Goal: Information Seeking & Learning: Learn about a topic

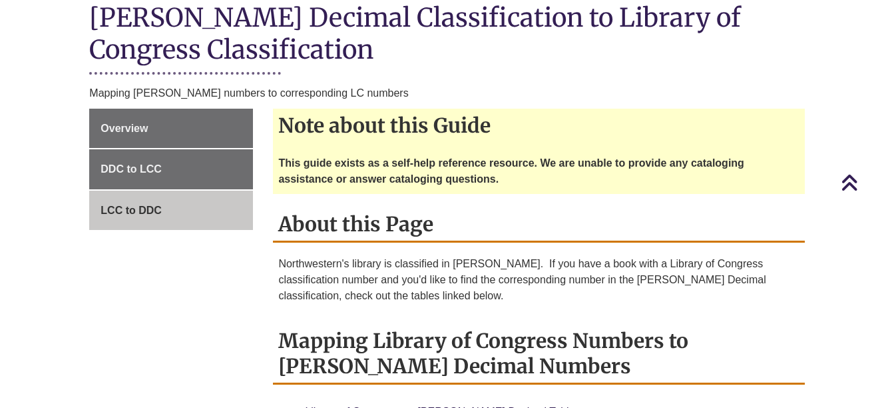
scroll to position [346, 0]
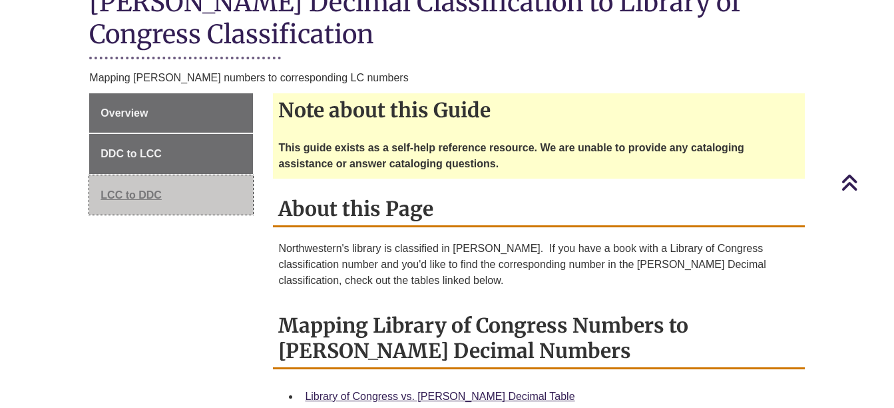
click at [149, 189] on span "LCC to DDC" at bounding box center [131, 194] width 61 height 11
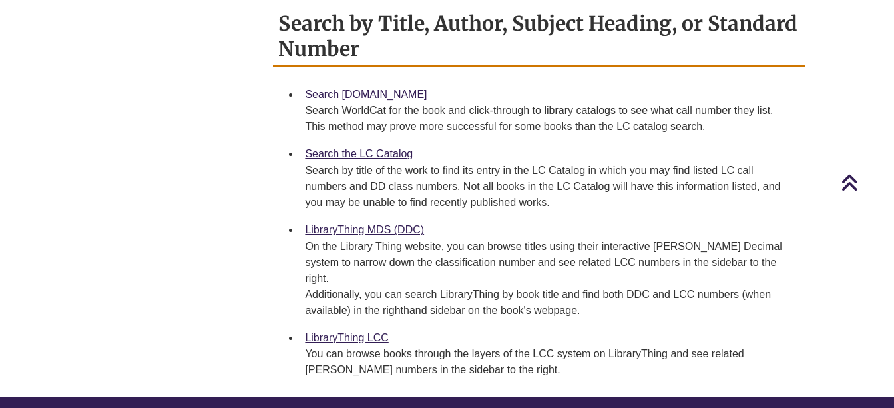
scroll to position [826, 0]
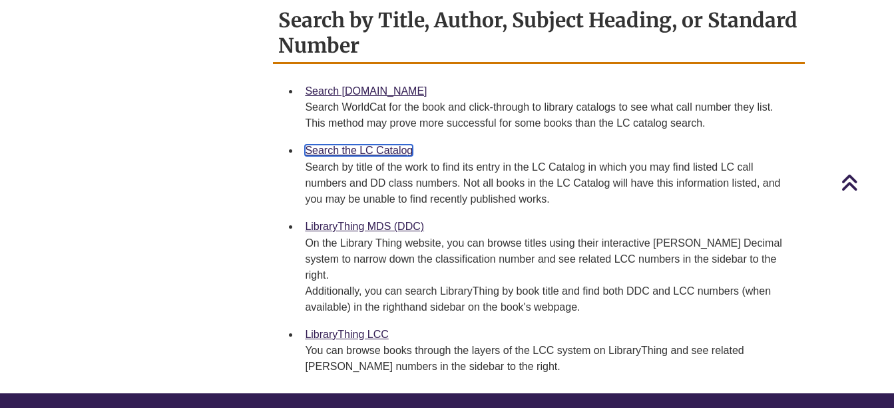
click at [351, 144] on link "Search the LC Catalog" at bounding box center [359, 149] width 108 height 11
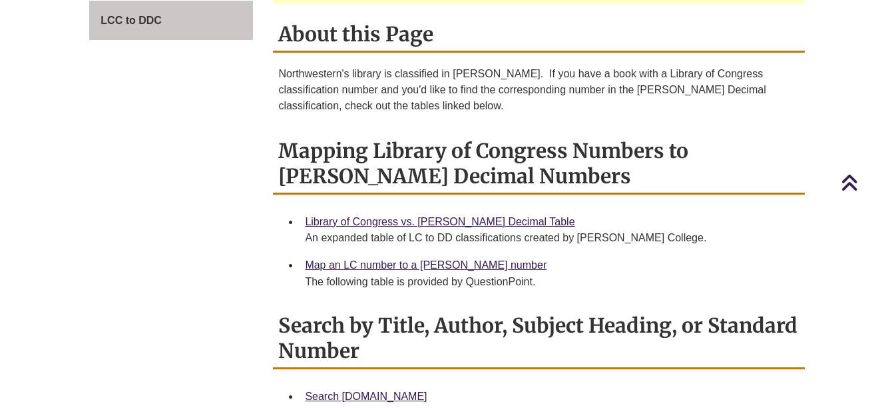
scroll to position [501, 0]
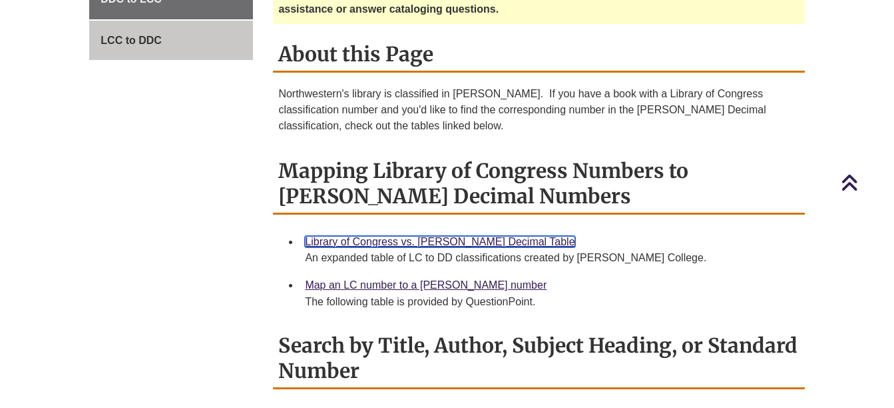
click at [459, 236] on link "Library of Congress vs. [PERSON_NAME] Decimal Table" at bounding box center [440, 241] width 270 height 11
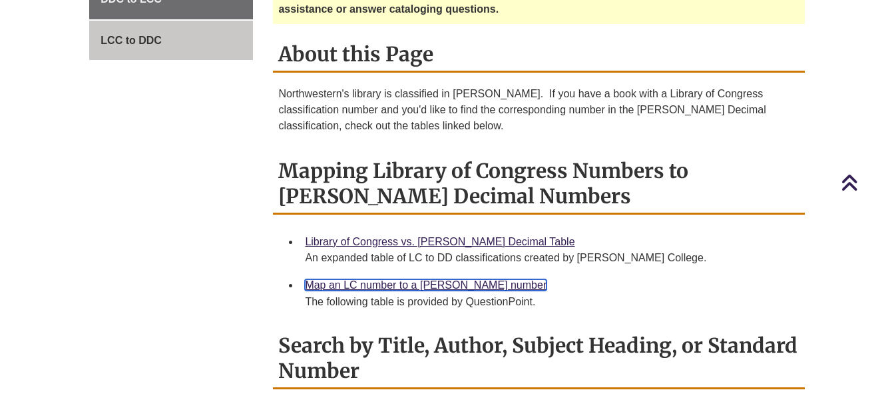
click at [413, 279] on link "Map an LC number to a [PERSON_NAME] number" at bounding box center [426, 284] width 242 height 11
